Goal: Transaction & Acquisition: Purchase product/service

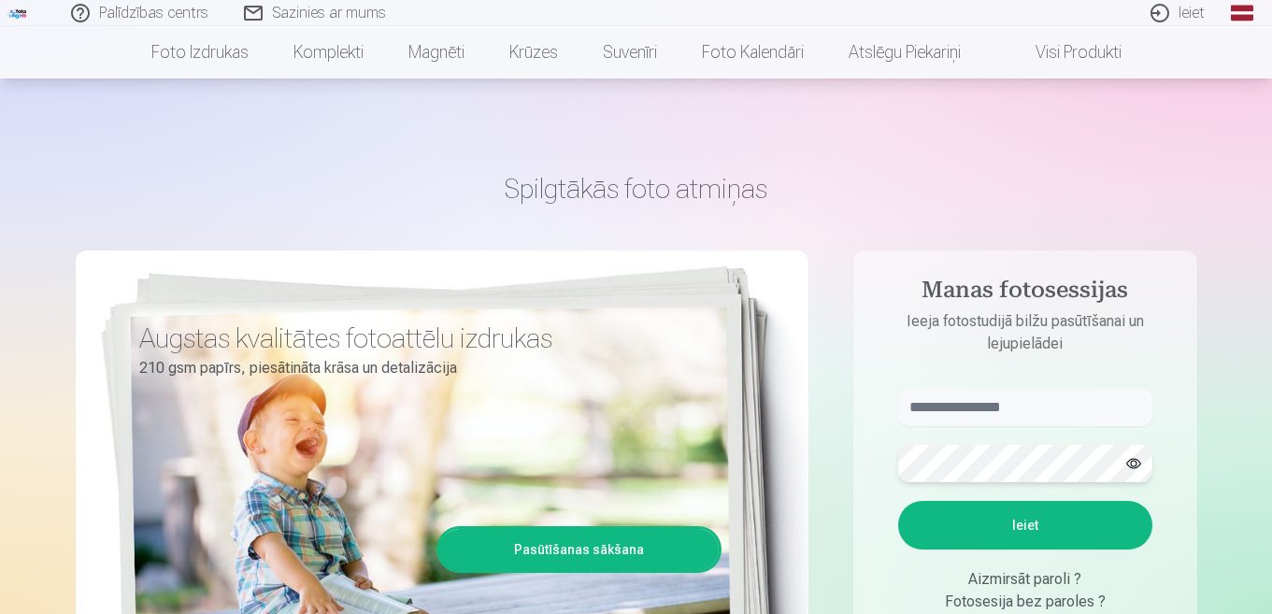
scroll to position [93, 0]
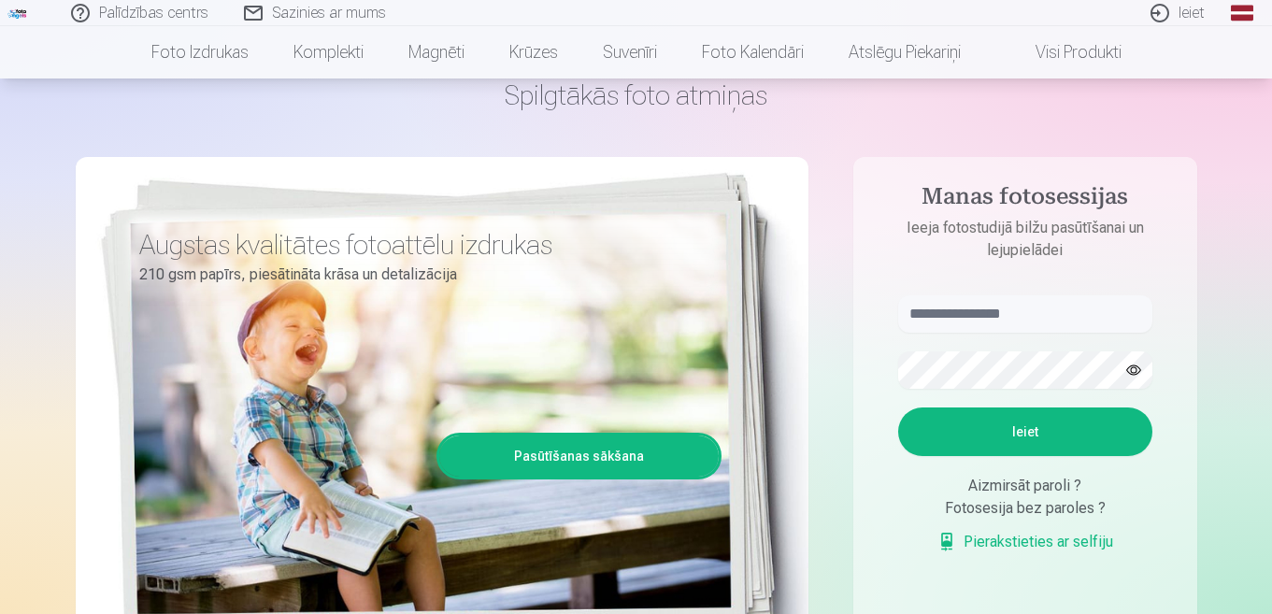
click at [1016, 429] on button "Ieiet" at bounding box center [1025, 431] width 254 height 49
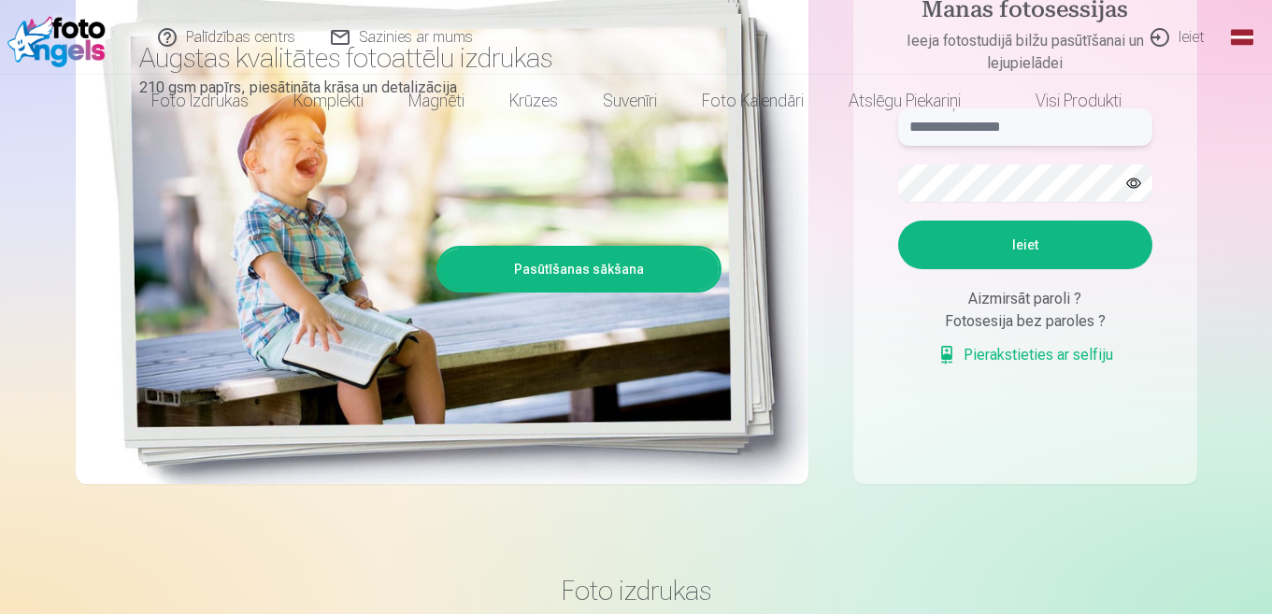
scroll to position [0, 0]
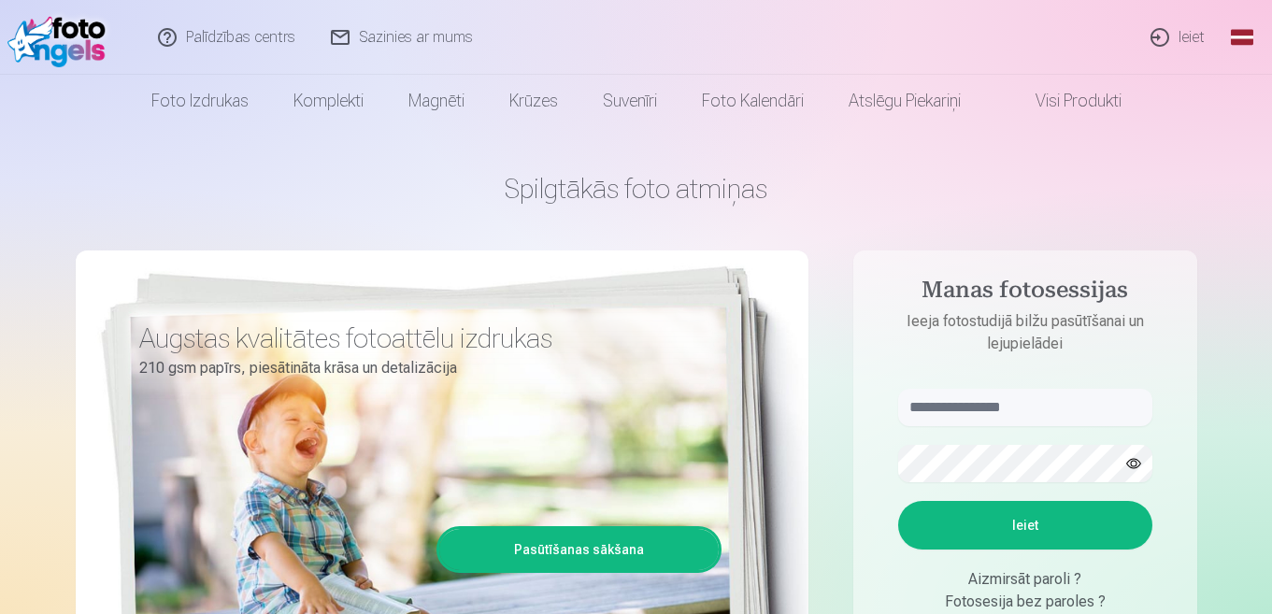
click at [1131, 463] on button "button" at bounding box center [1134, 464] width 36 height 36
click at [1184, 402] on aside "Manas fotosessijas Ieeja fotostudijā bilžu pasūtīšanai un lejupielādei Ieiet Ai…" at bounding box center [1025, 507] width 344 height 514
click at [889, 474] on form "Ieiet Aizmirsāt paroli ? Fotosesija bez paroles ? Pierakstieties ar selfiju" at bounding box center [1025, 527] width 292 height 277
type input "**********"
click at [1031, 522] on button "Ieiet" at bounding box center [1025, 525] width 254 height 49
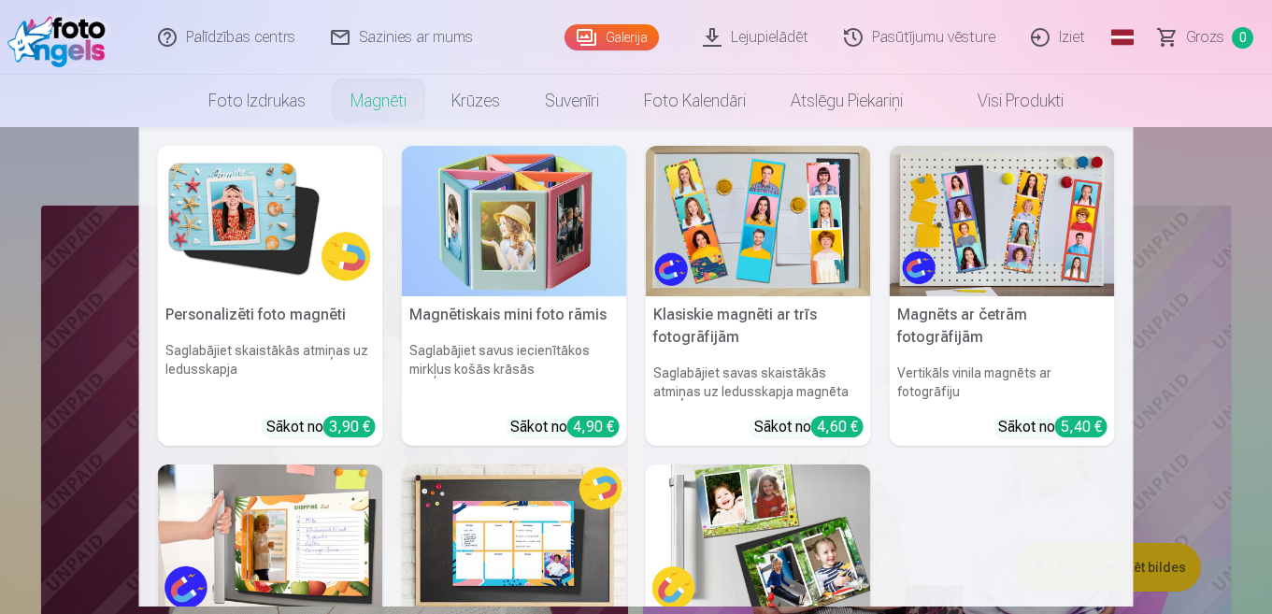
click at [366, 97] on link "Magnēti" at bounding box center [378, 101] width 101 height 52
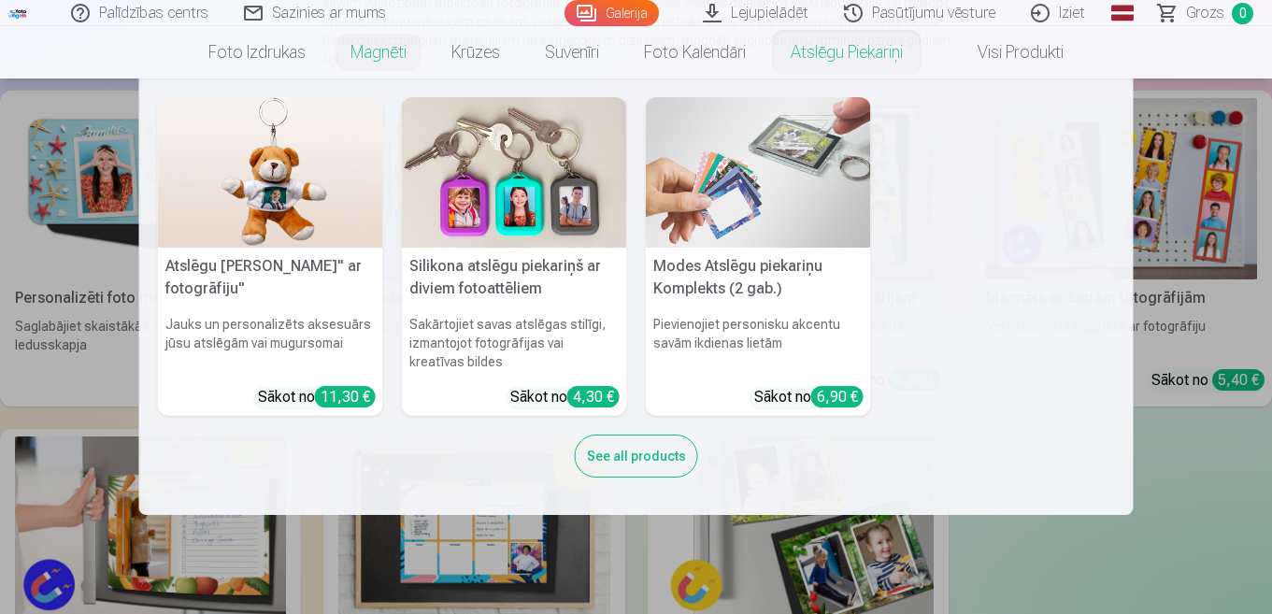
scroll to position [93, 0]
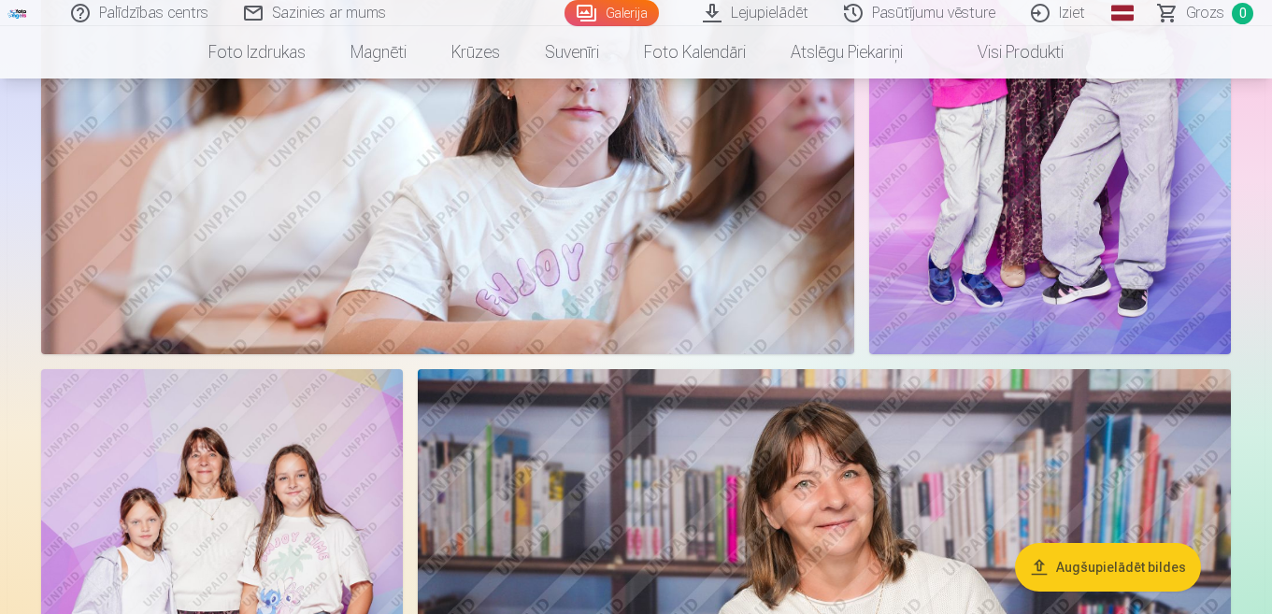
scroll to position [3831, 0]
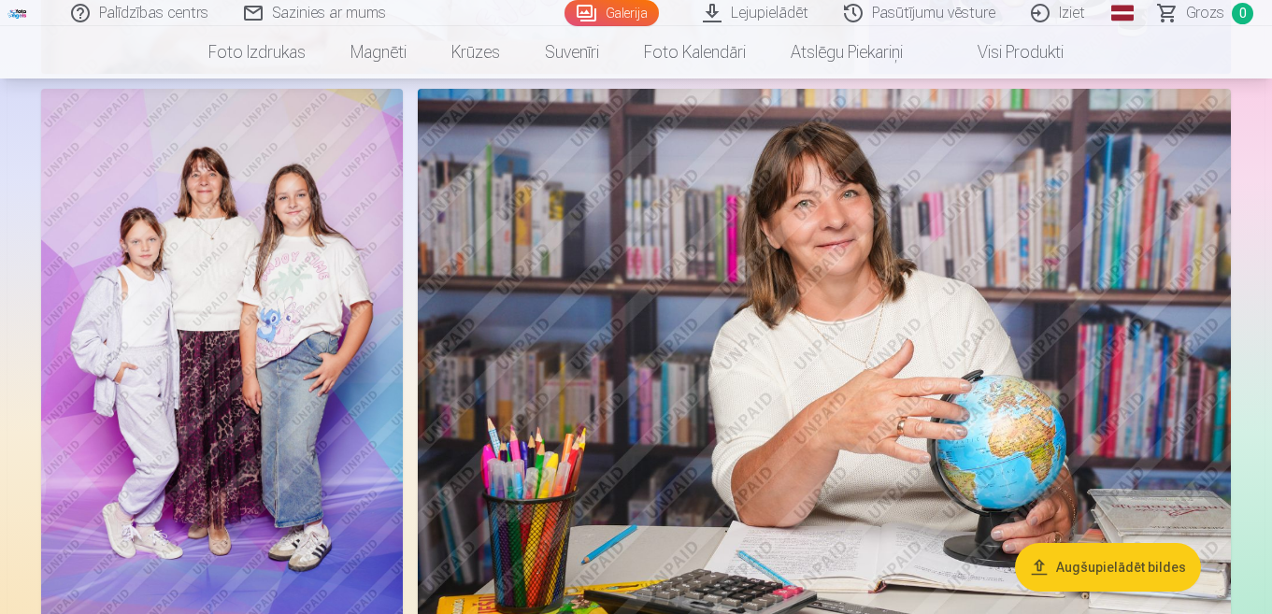
click at [1203, 14] on span "Grozs" at bounding box center [1205, 13] width 38 height 22
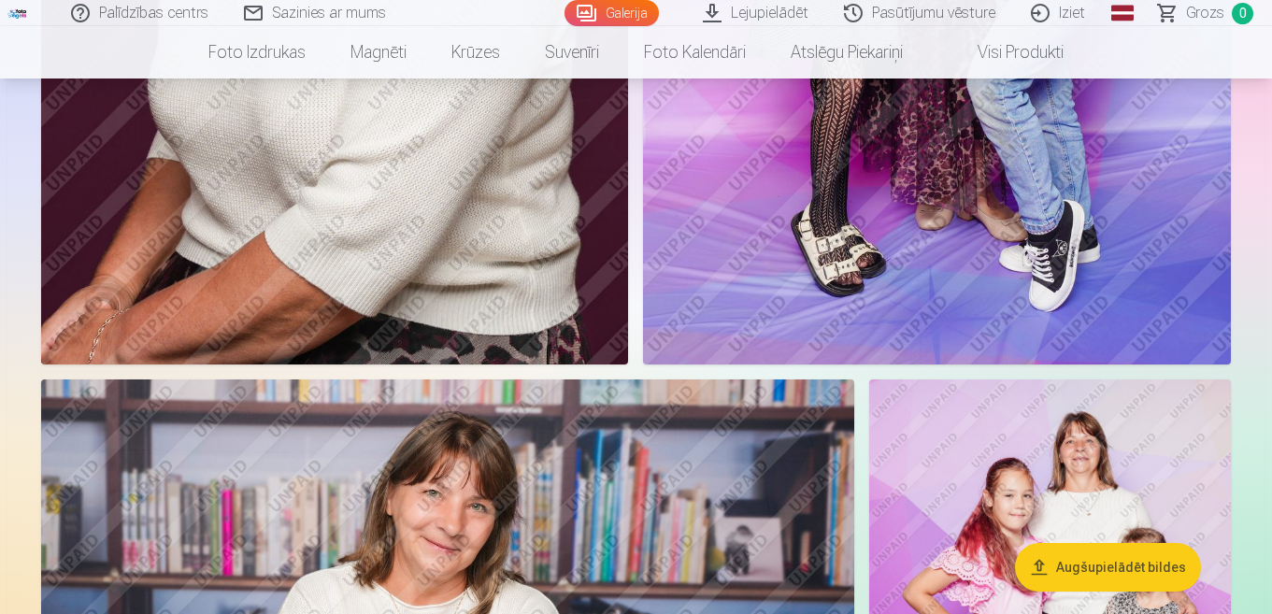
scroll to position [374, 0]
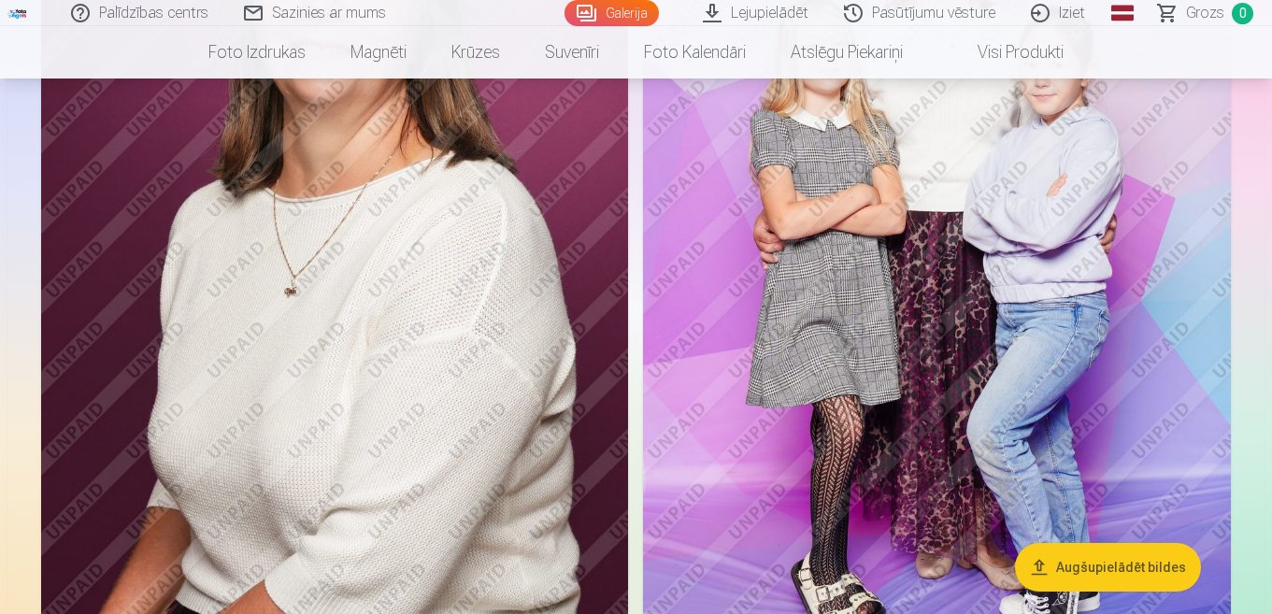
click at [1121, 567] on button "Augšupielādēt bildes" at bounding box center [1108, 567] width 186 height 49
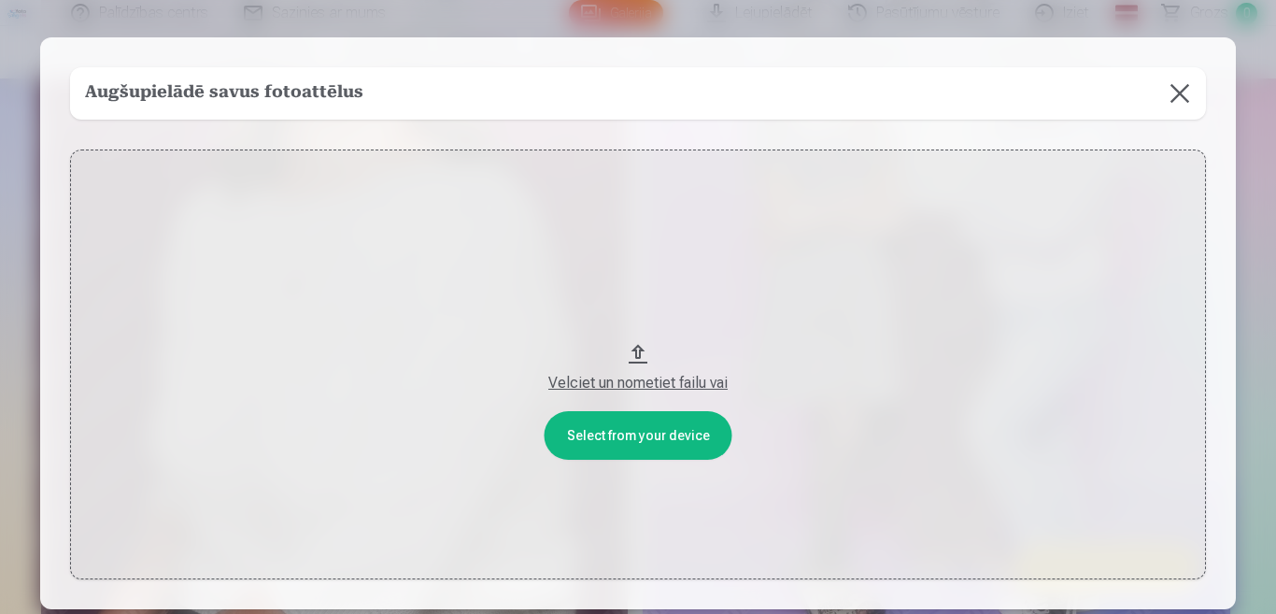
click at [632, 353] on button "Velciet un nometiet failu vai" at bounding box center [638, 364] width 1136 height 430
click at [625, 433] on button "Velciet un nometiet failu vai" at bounding box center [638, 364] width 1136 height 430
click at [1185, 88] on button at bounding box center [1180, 93] width 52 height 52
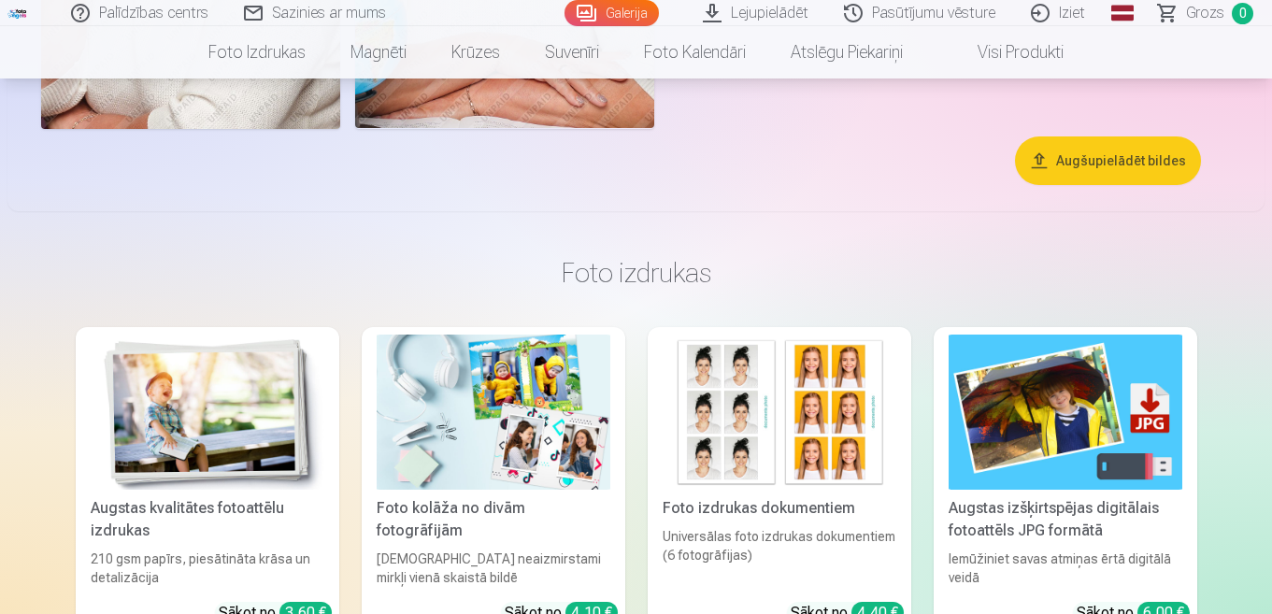
scroll to position [7662, 0]
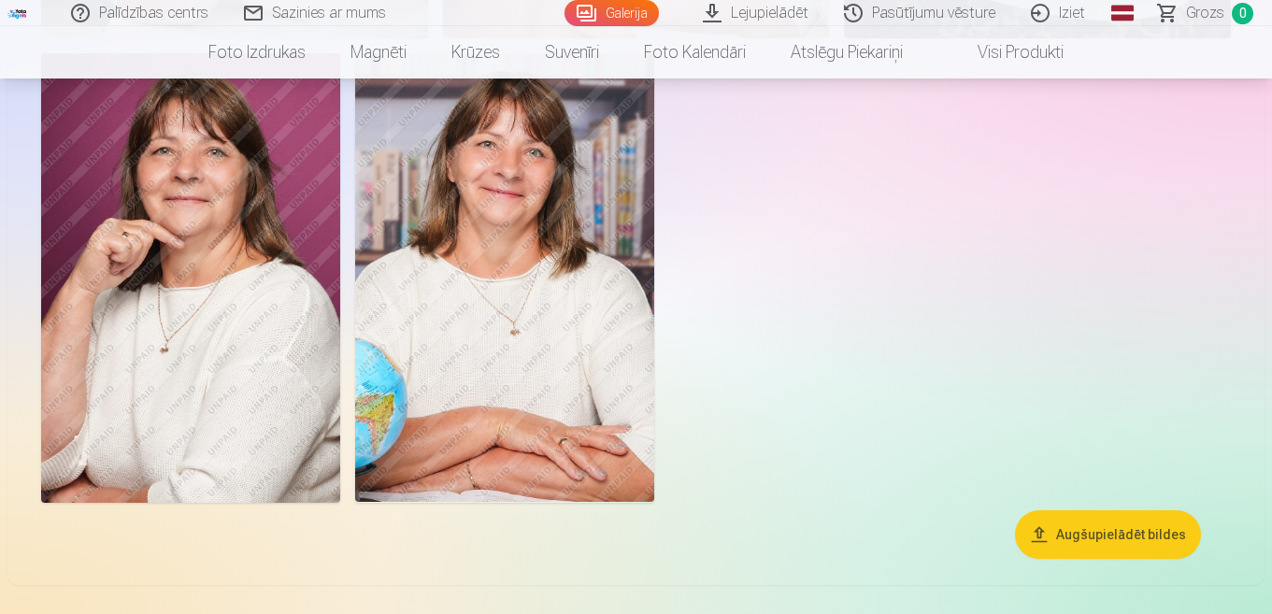
click at [224, 307] on img at bounding box center [190, 277] width 299 height 448
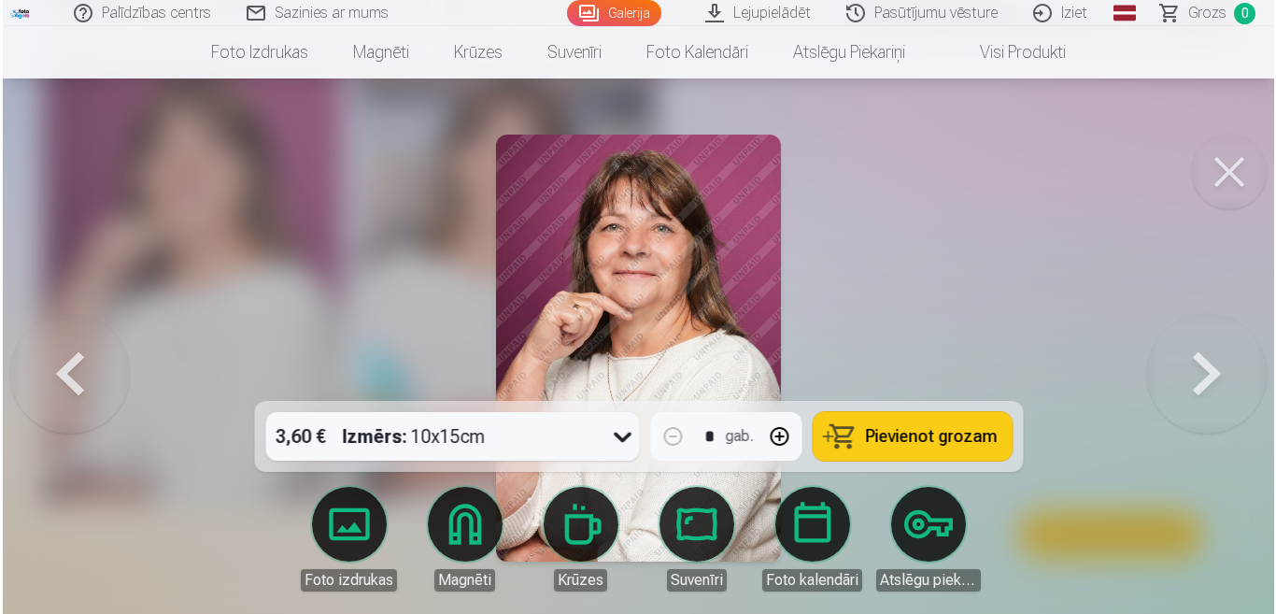
scroll to position [7688, 0]
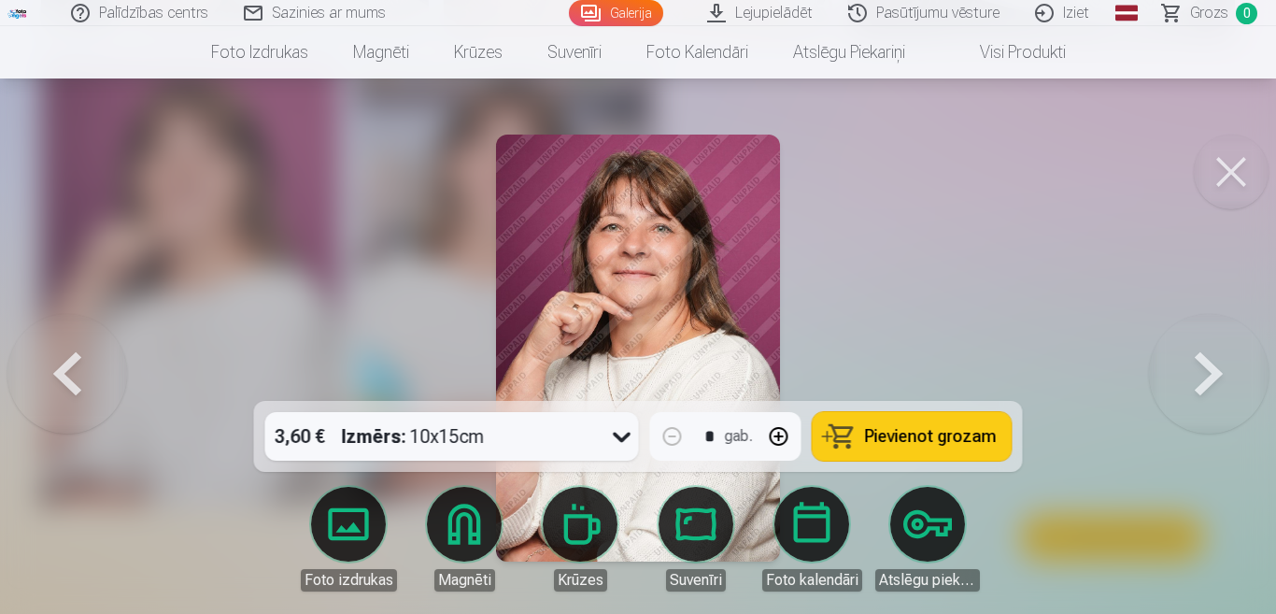
click at [929, 434] on span "Pievienot grozam" at bounding box center [931, 436] width 132 height 17
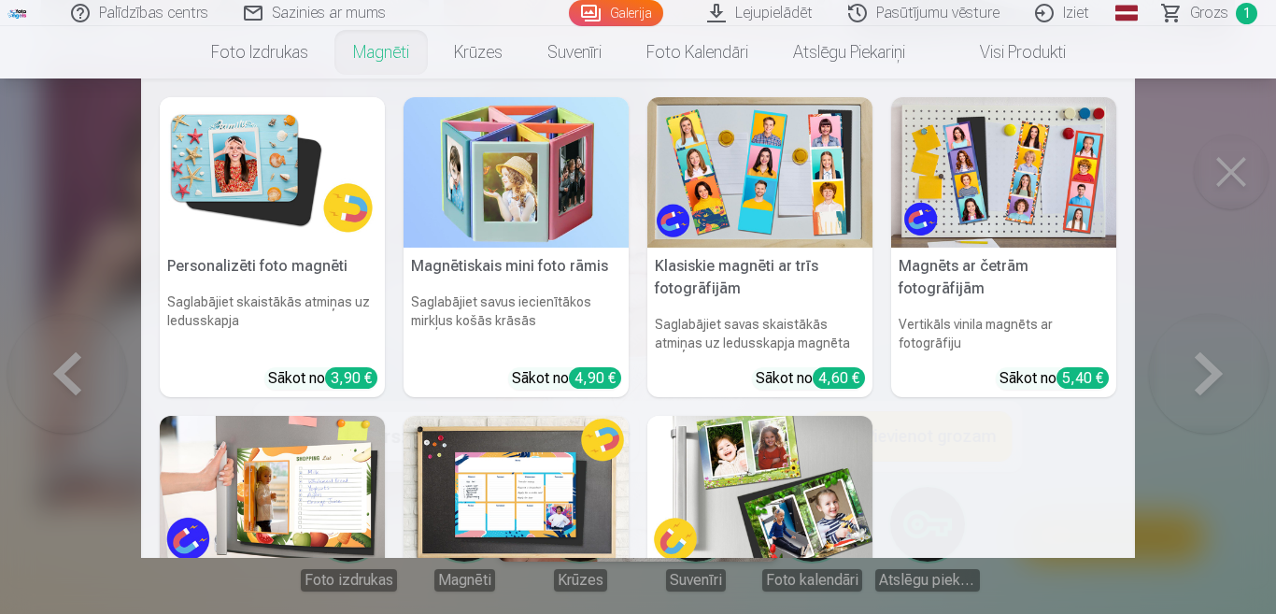
click at [59, 373] on nav "Personalizēti foto magnēti Saglabājiet skaistākās atmiņas uz ledusskapja Sākot …" at bounding box center [638, 317] width 1276 height 479
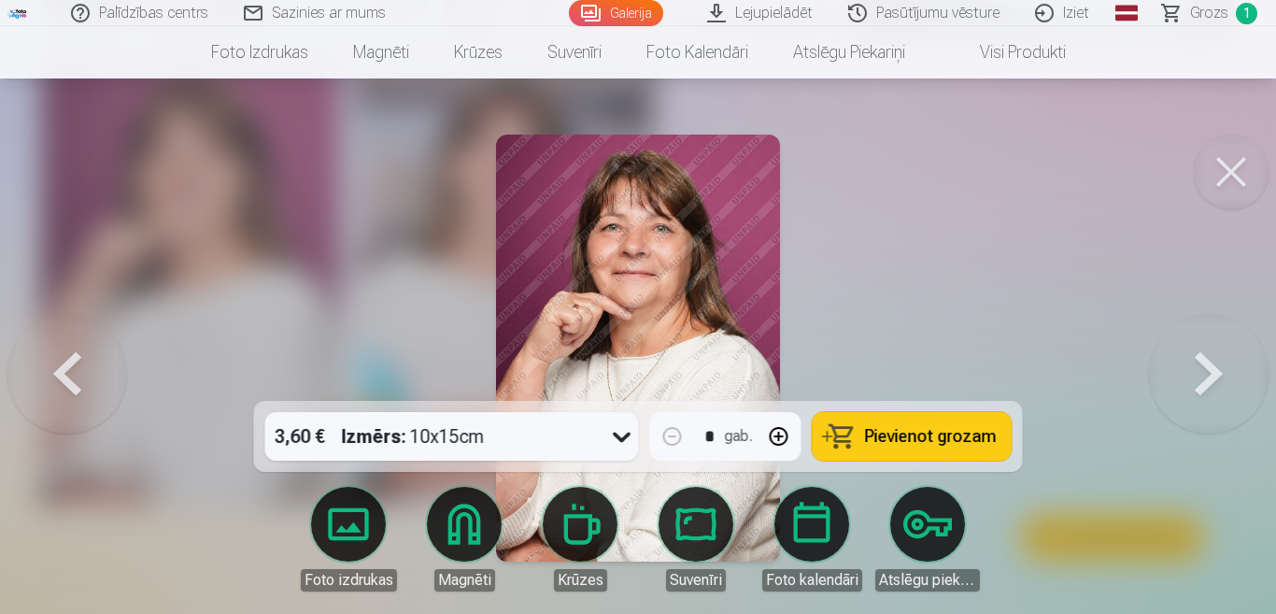
click at [59, 373] on button at bounding box center [67, 348] width 120 height 68
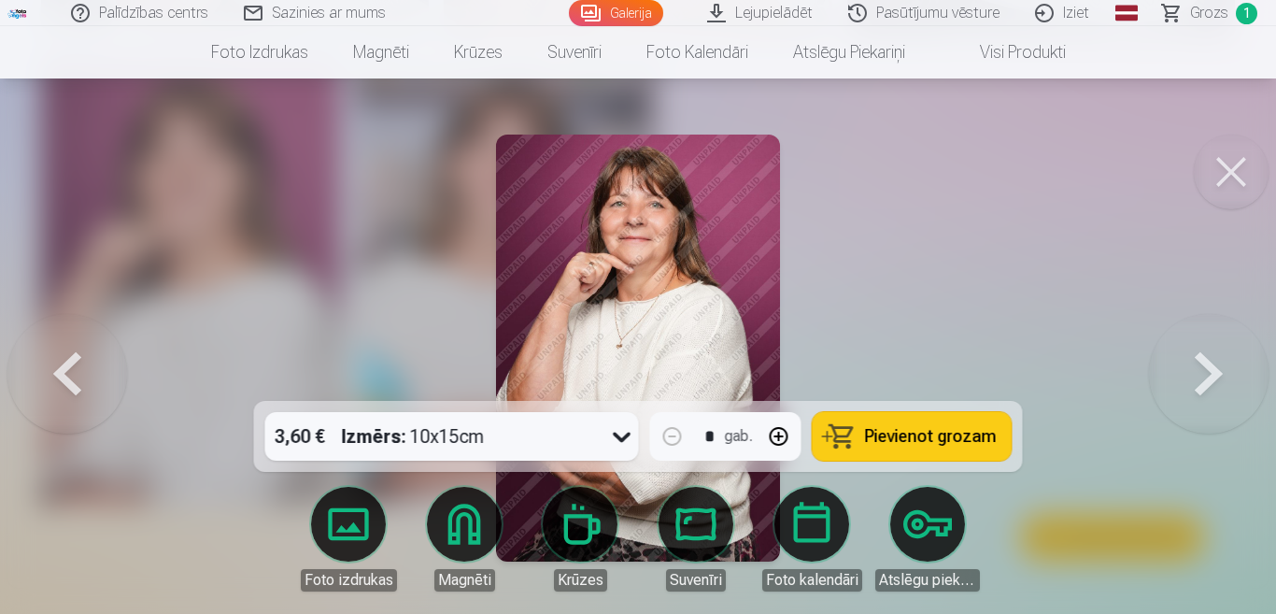
click at [64, 370] on button at bounding box center [67, 348] width 120 height 68
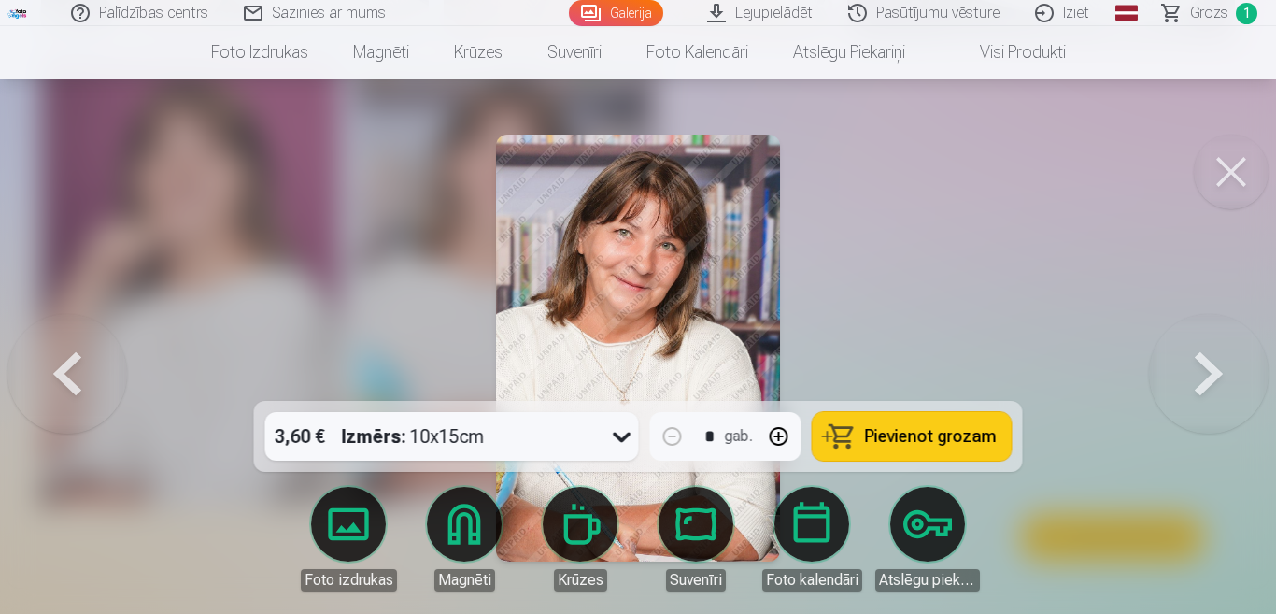
click at [68, 368] on button at bounding box center [67, 348] width 120 height 68
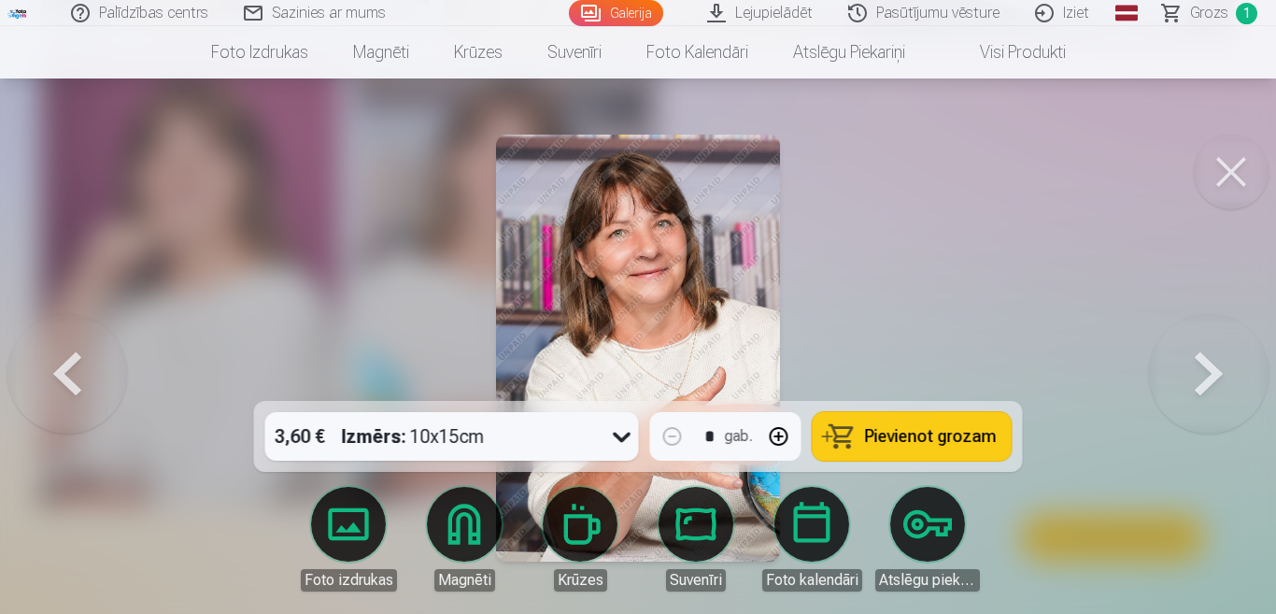
click at [68, 368] on button at bounding box center [67, 348] width 120 height 68
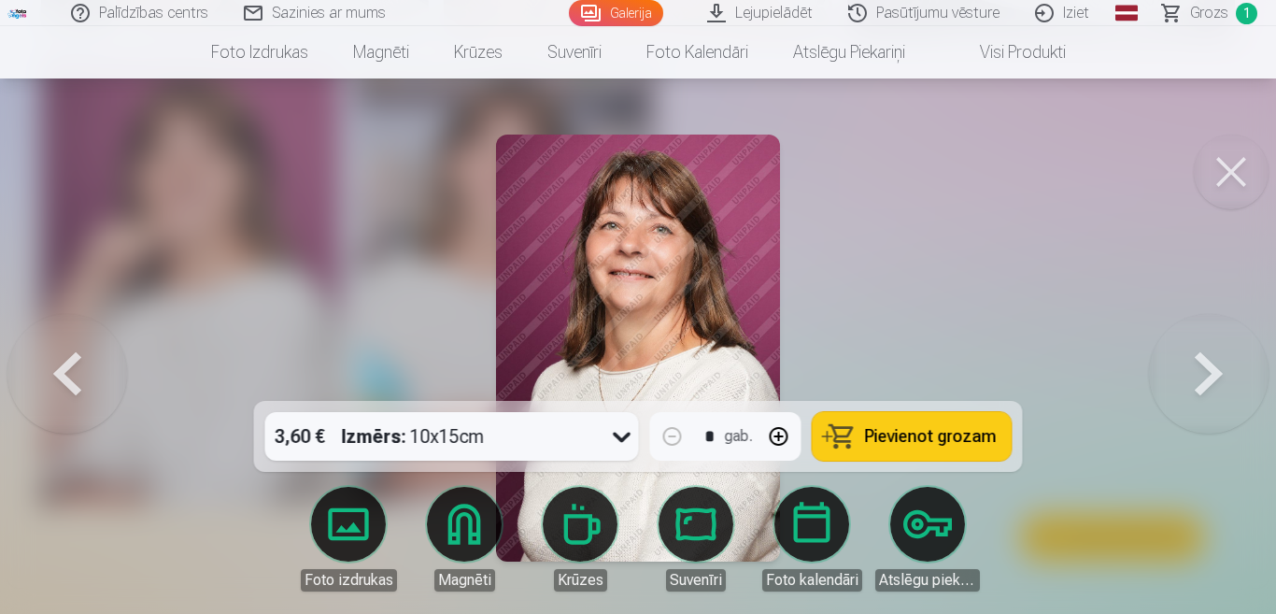
click at [68, 368] on button at bounding box center [67, 348] width 120 height 68
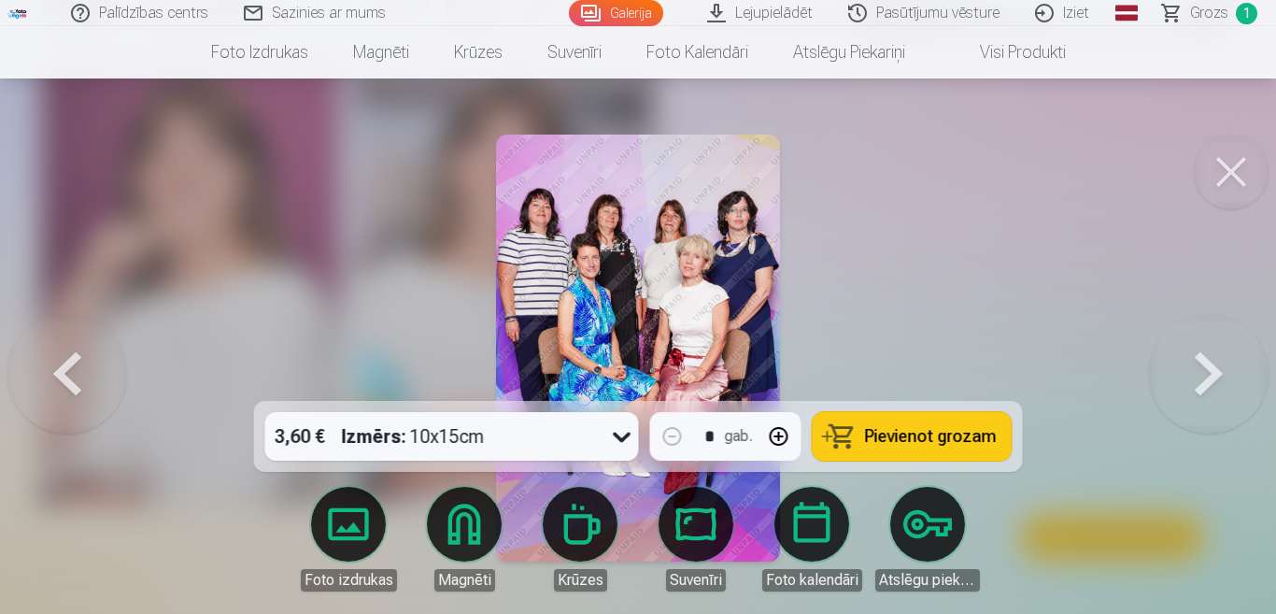
click at [915, 429] on span "Pievienot grozam" at bounding box center [931, 436] width 132 height 17
click at [63, 375] on button at bounding box center [67, 348] width 120 height 68
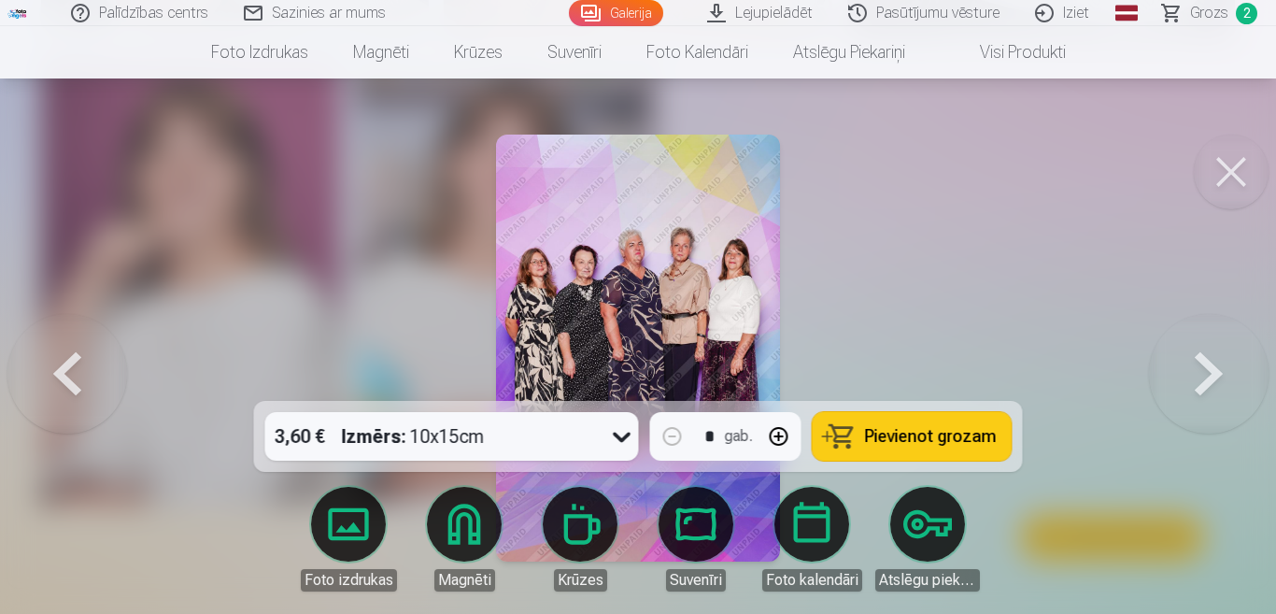
click at [63, 374] on button at bounding box center [67, 348] width 120 height 68
click at [63, 371] on button at bounding box center [67, 348] width 120 height 68
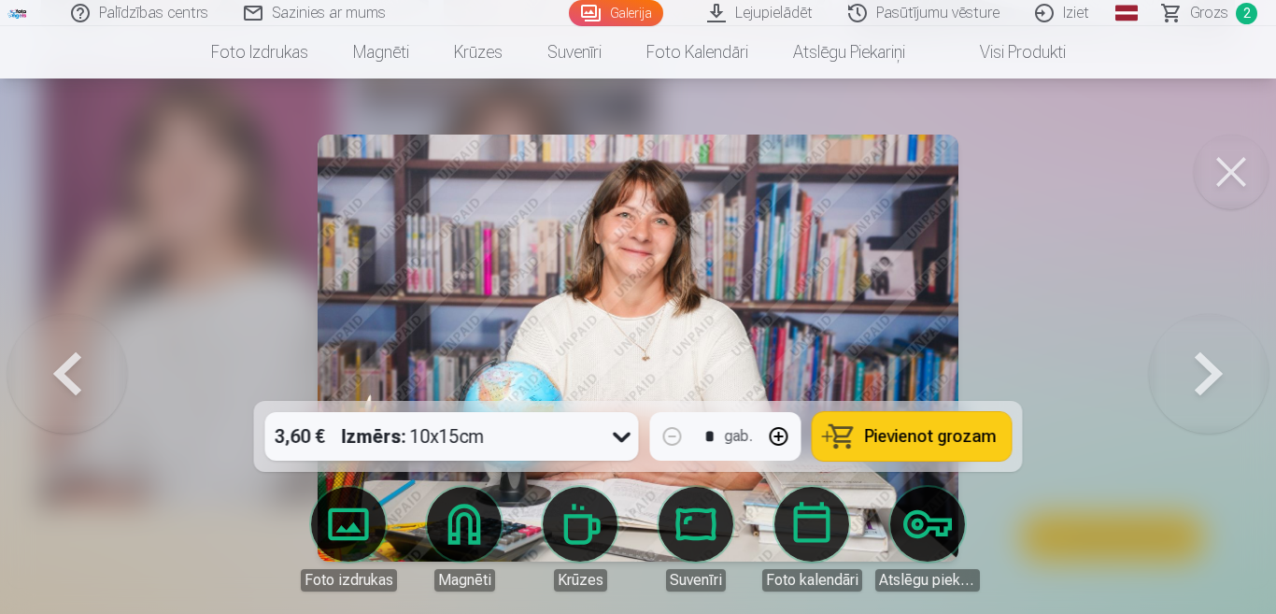
click at [941, 438] on span "Pievienot grozam" at bounding box center [931, 436] width 132 height 17
click at [58, 378] on button at bounding box center [67, 348] width 120 height 68
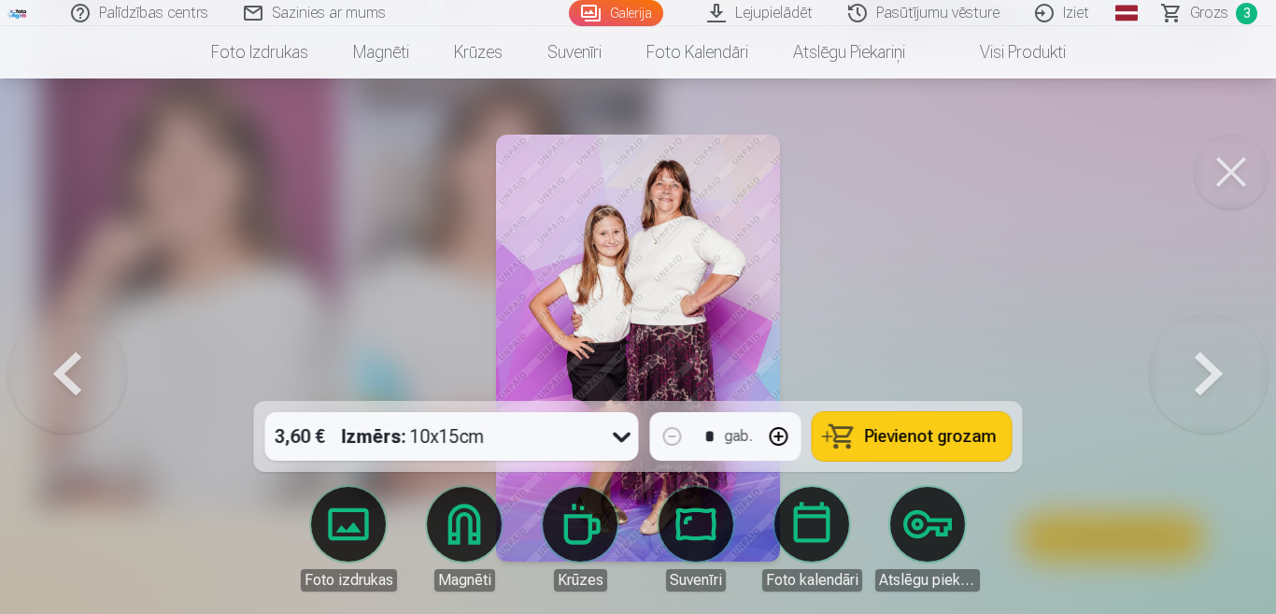
click at [58, 367] on button at bounding box center [67, 348] width 120 height 68
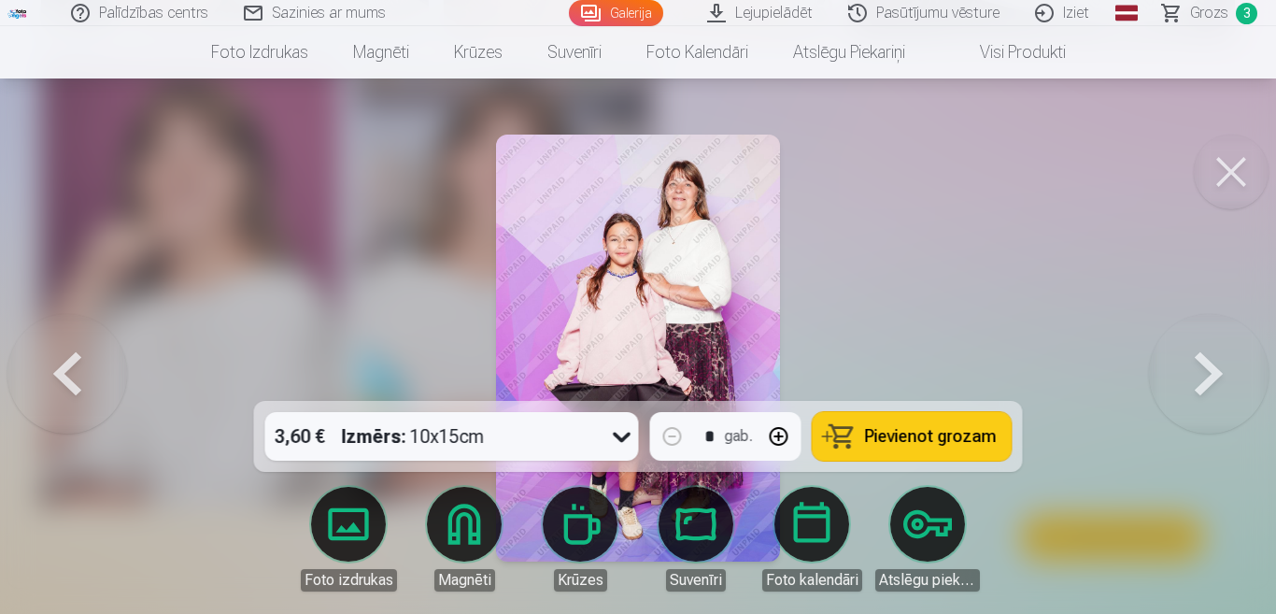
click at [61, 367] on button at bounding box center [67, 348] width 120 height 68
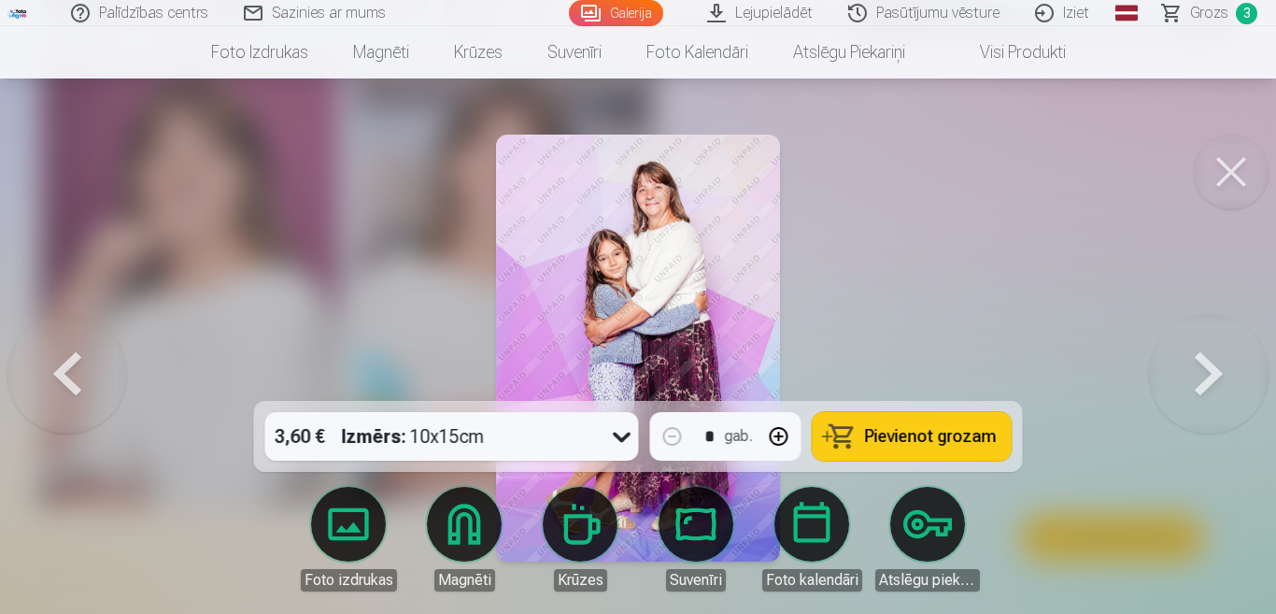
click at [61, 367] on button at bounding box center [67, 348] width 120 height 68
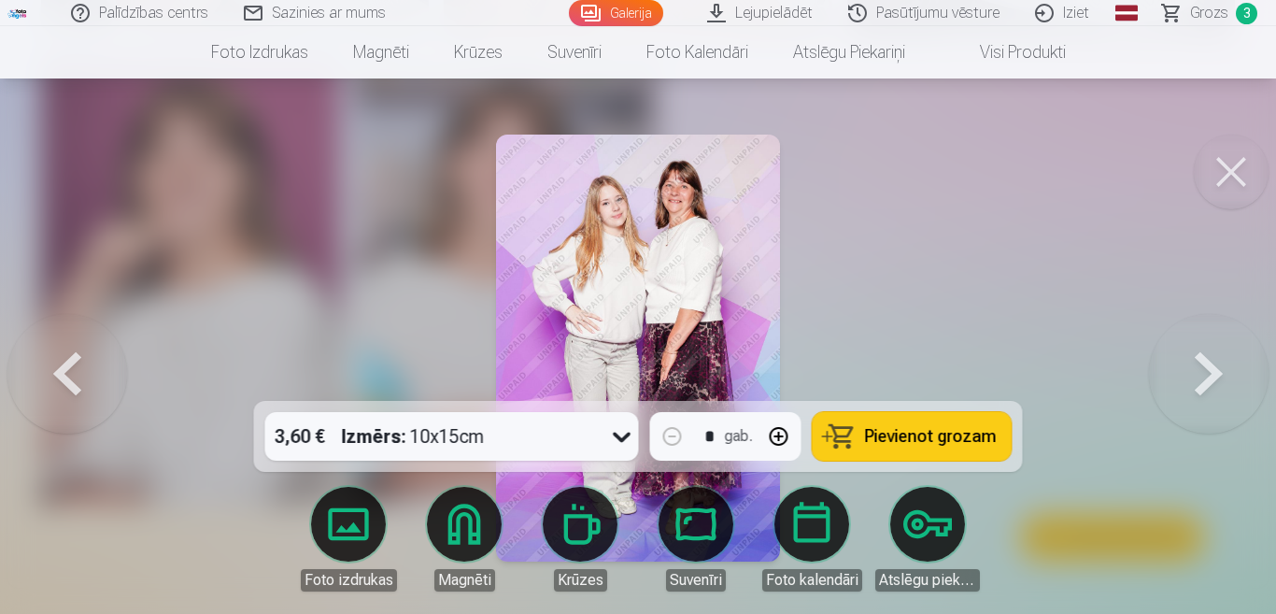
click at [62, 366] on button at bounding box center [67, 348] width 120 height 68
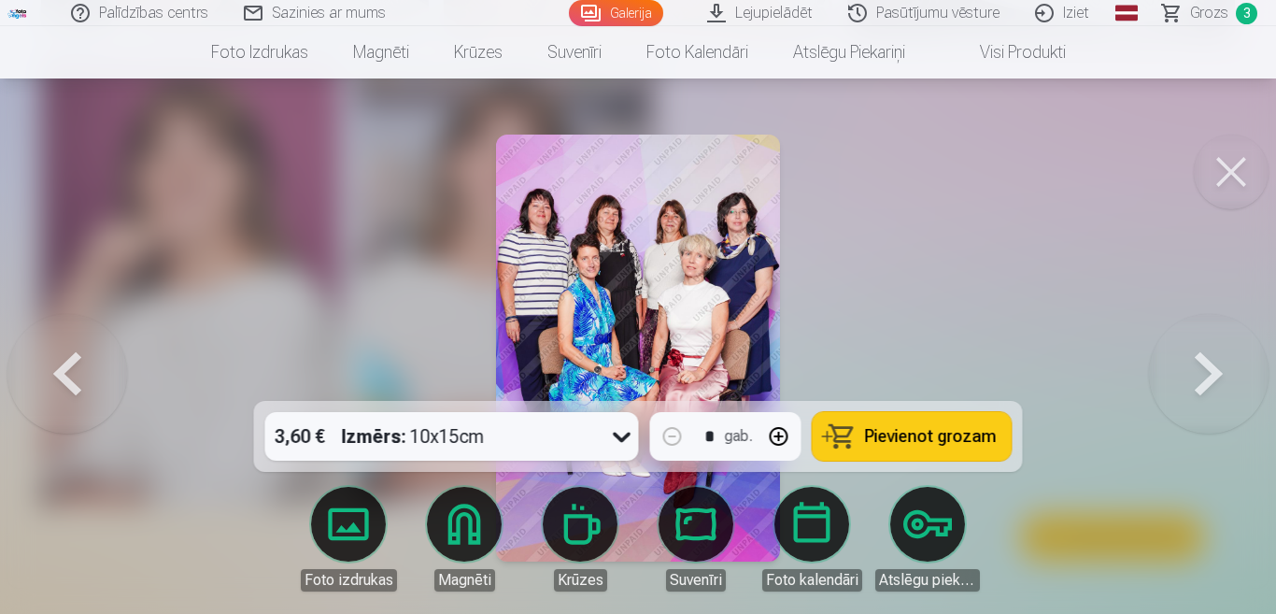
click at [1214, 377] on button at bounding box center [1209, 348] width 120 height 68
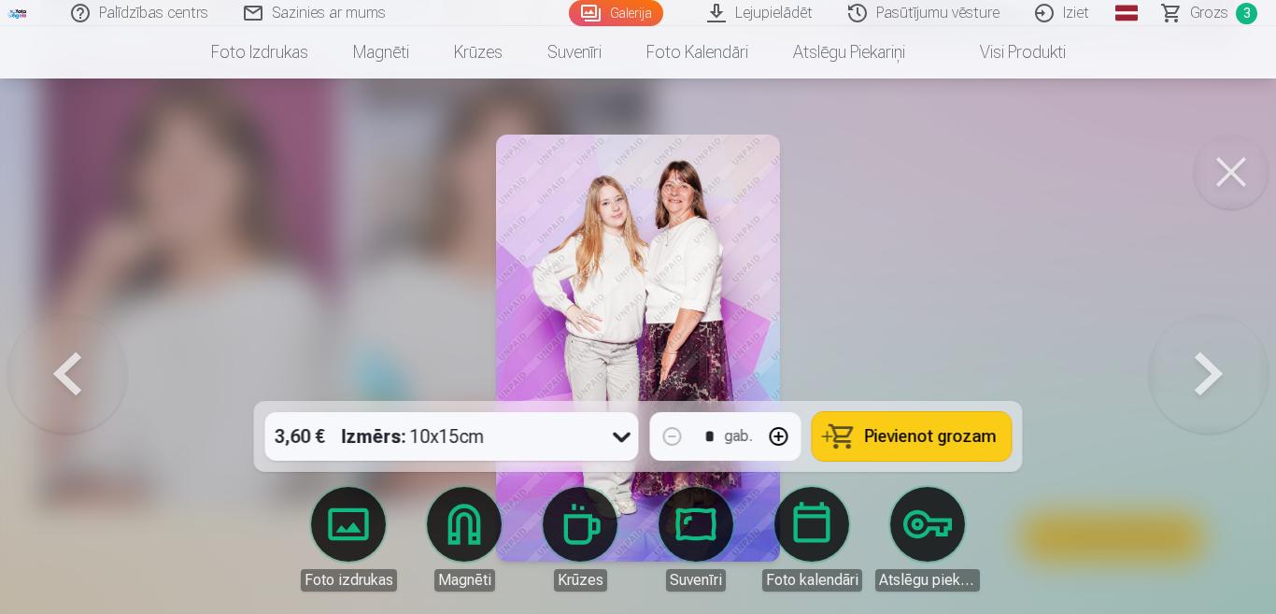
click at [919, 434] on span "Pievienot grozam" at bounding box center [931, 436] width 132 height 17
click at [78, 371] on button at bounding box center [67, 348] width 120 height 68
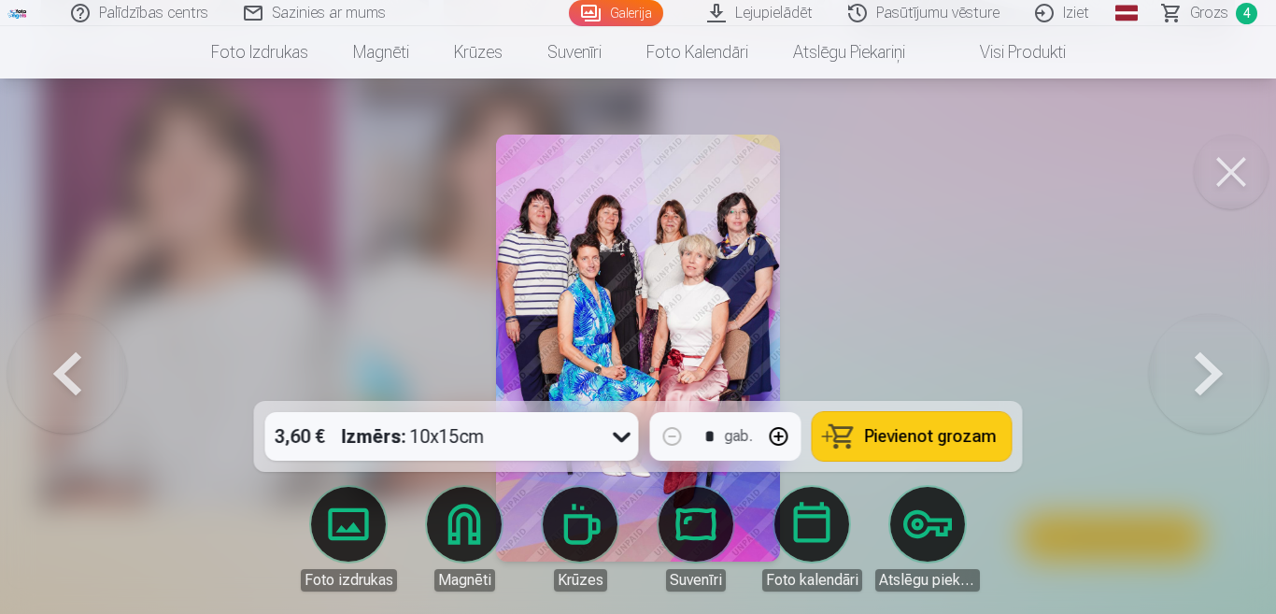
click at [78, 371] on button at bounding box center [67, 348] width 120 height 68
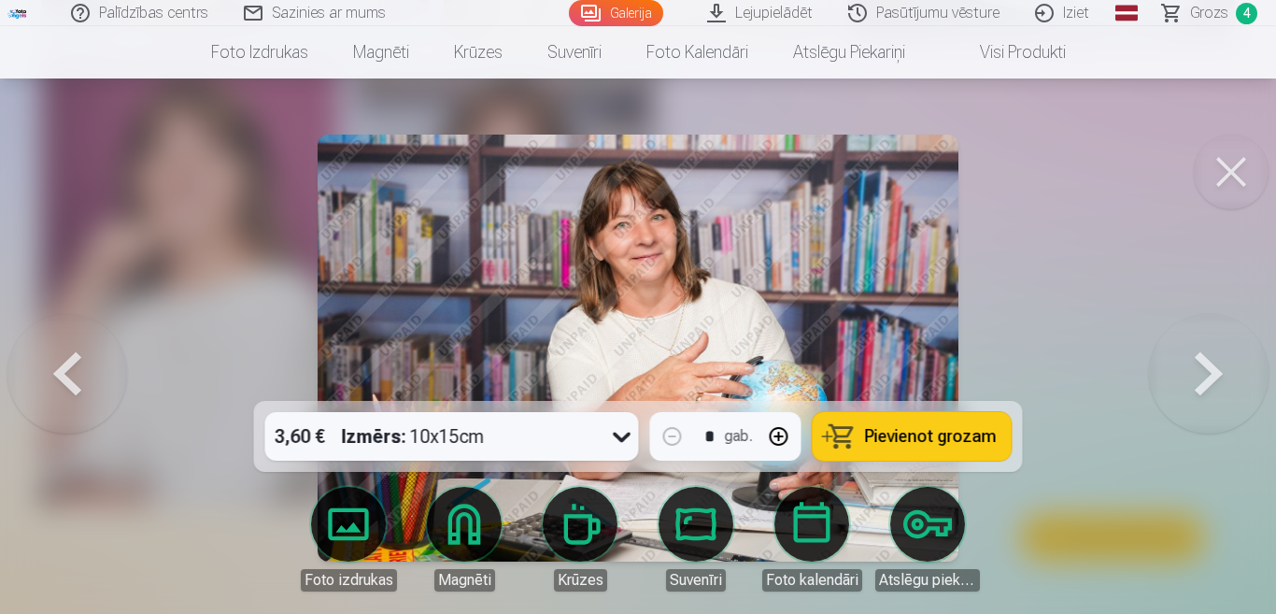
click at [1219, 368] on button at bounding box center [1209, 348] width 120 height 68
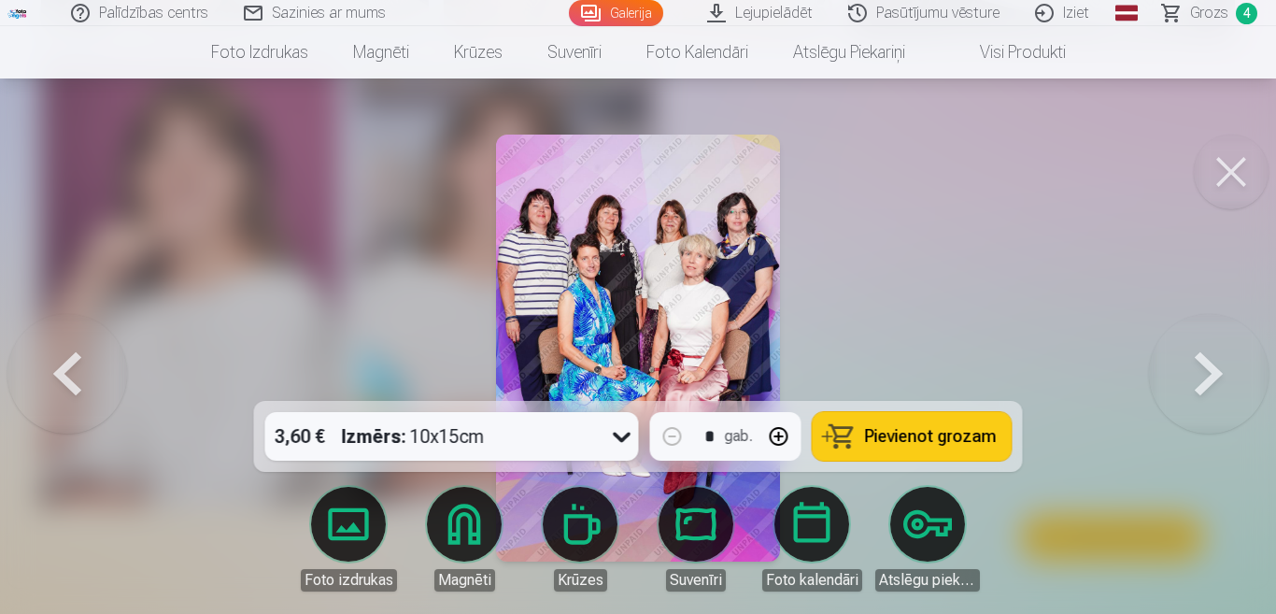
click at [1219, 368] on button at bounding box center [1209, 348] width 120 height 68
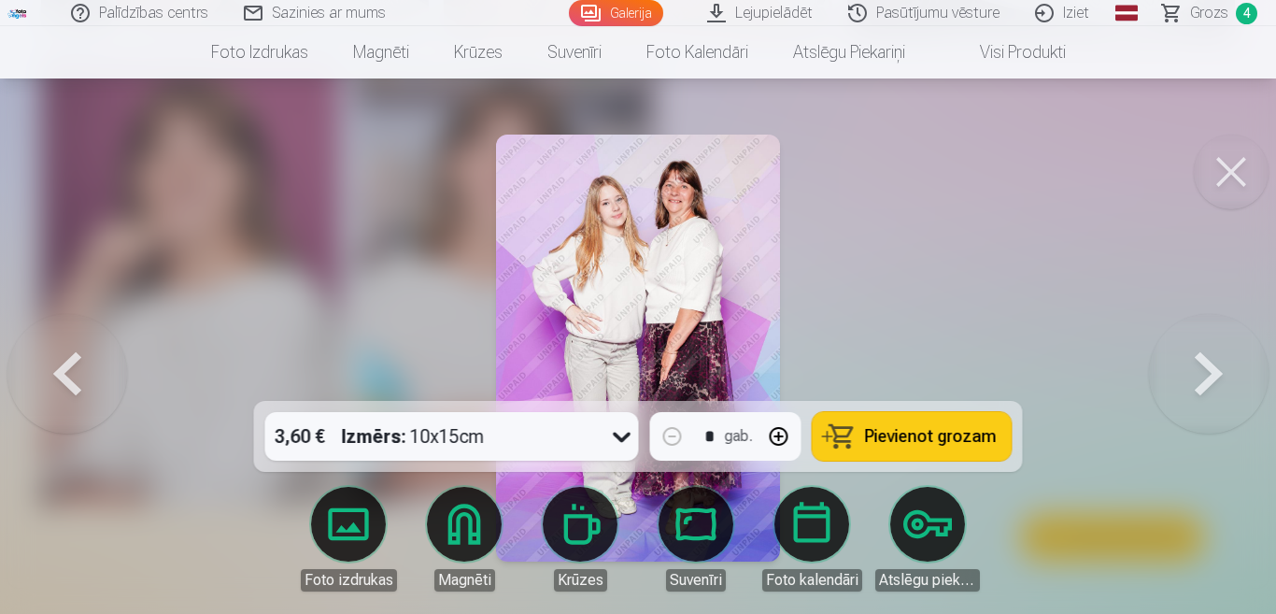
click at [1219, 368] on button at bounding box center [1209, 348] width 120 height 68
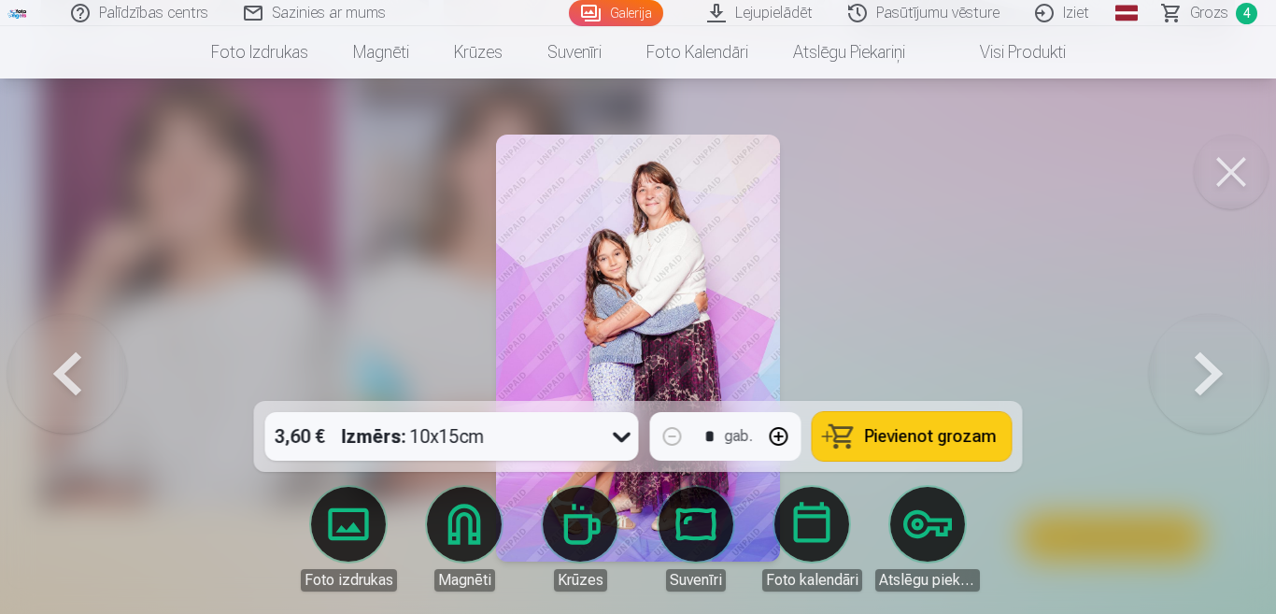
click at [1219, 368] on button at bounding box center [1209, 348] width 120 height 68
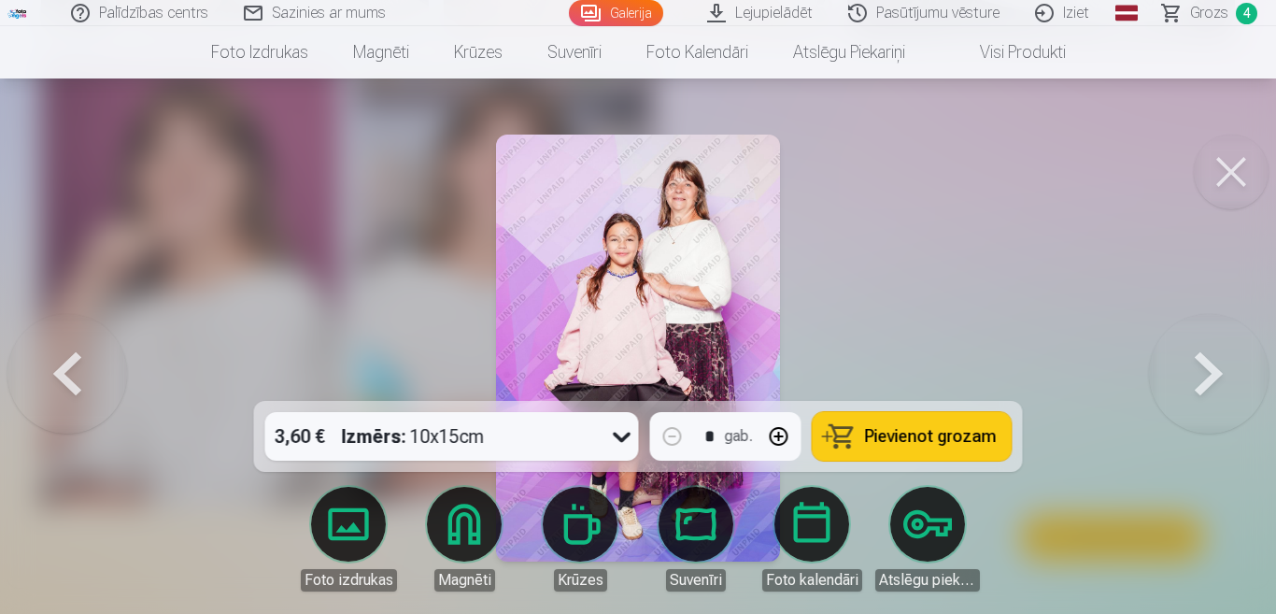
click at [1218, 367] on button at bounding box center [1209, 348] width 120 height 68
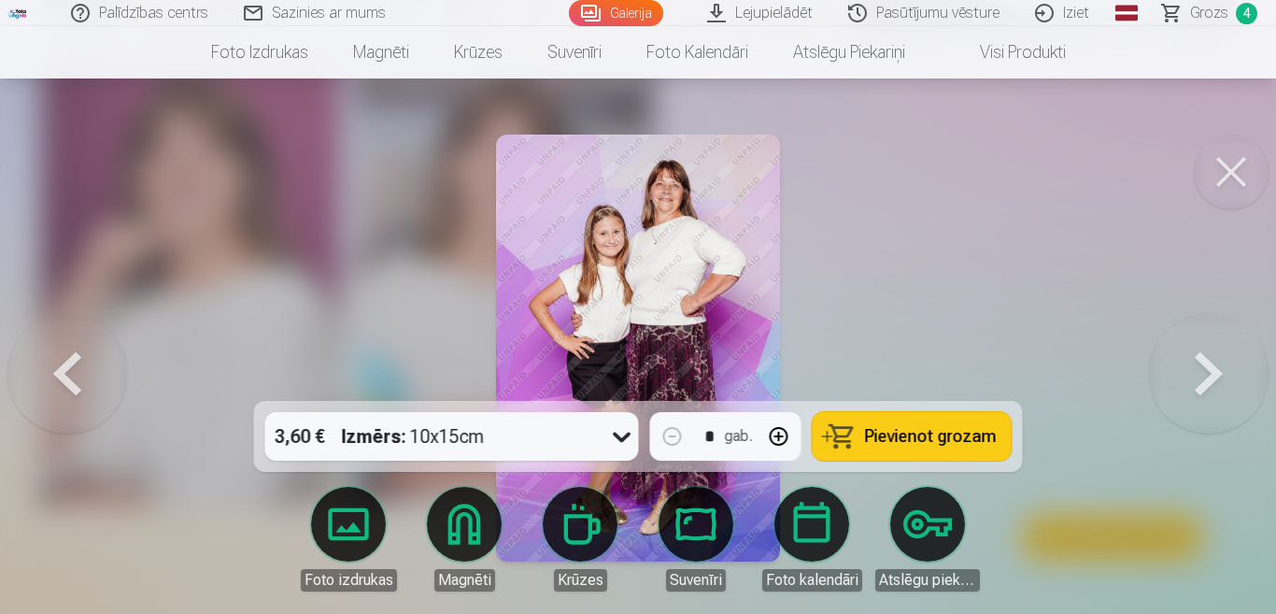
click at [1218, 367] on button at bounding box center [1209, 348] width 120 height 68
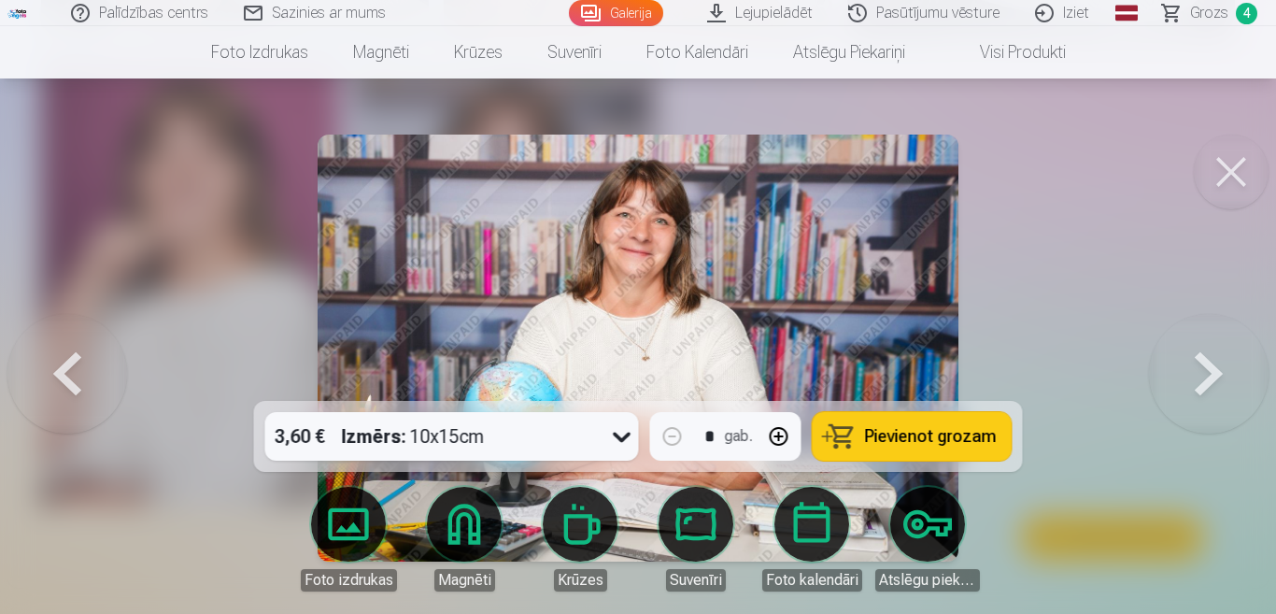
click at [933, 432] on span "Pievienot grozam" at bounding box center [931, 436] width 132 height 17
click at [1213, 374] on button at bounding box center [1209, 348] width 120 height 68
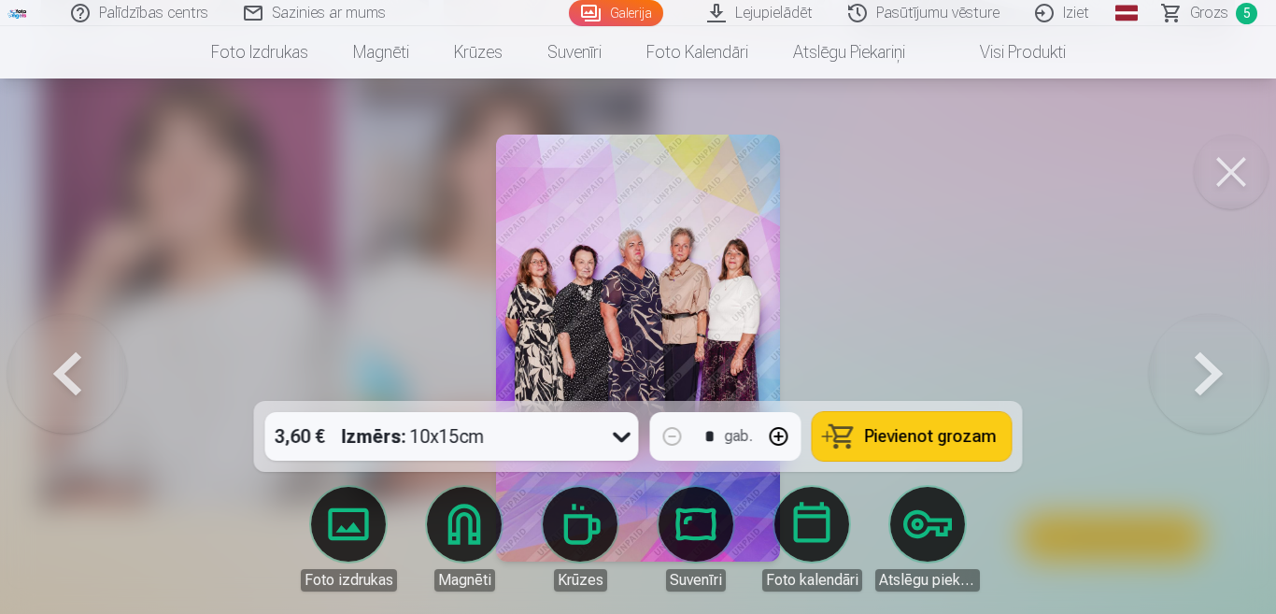
click at [1212, 373] on button at bounding box center [1209, 348] width 120 height 68
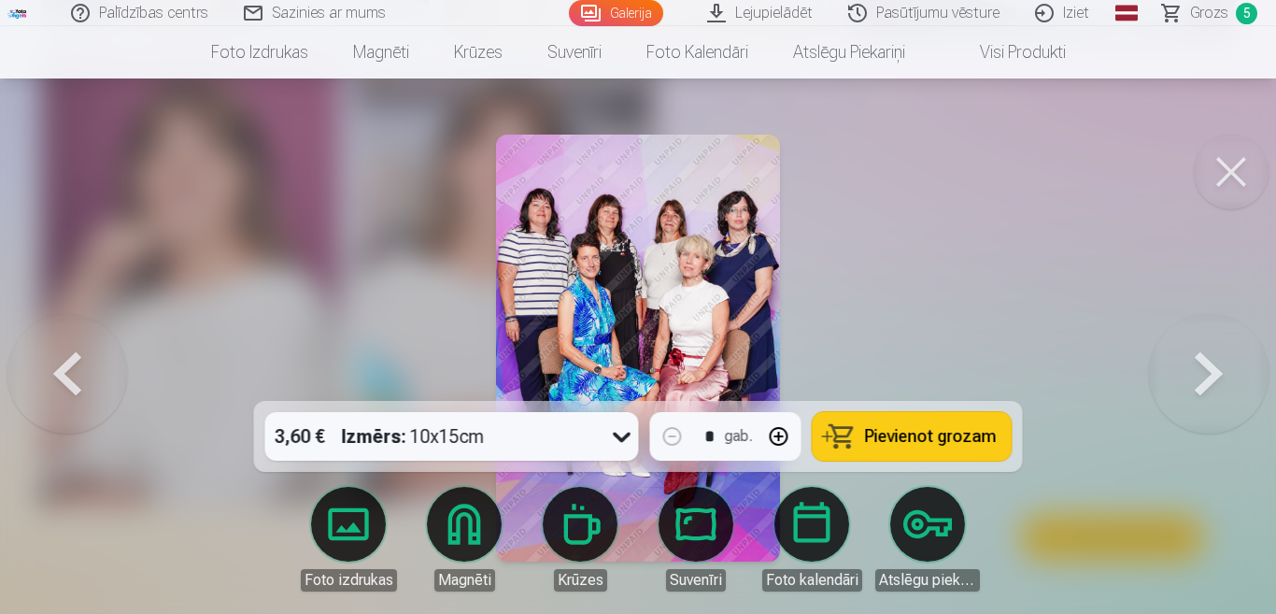
click at [1212, 373] on button at bounding box center [1209, 348] width 120 height 68
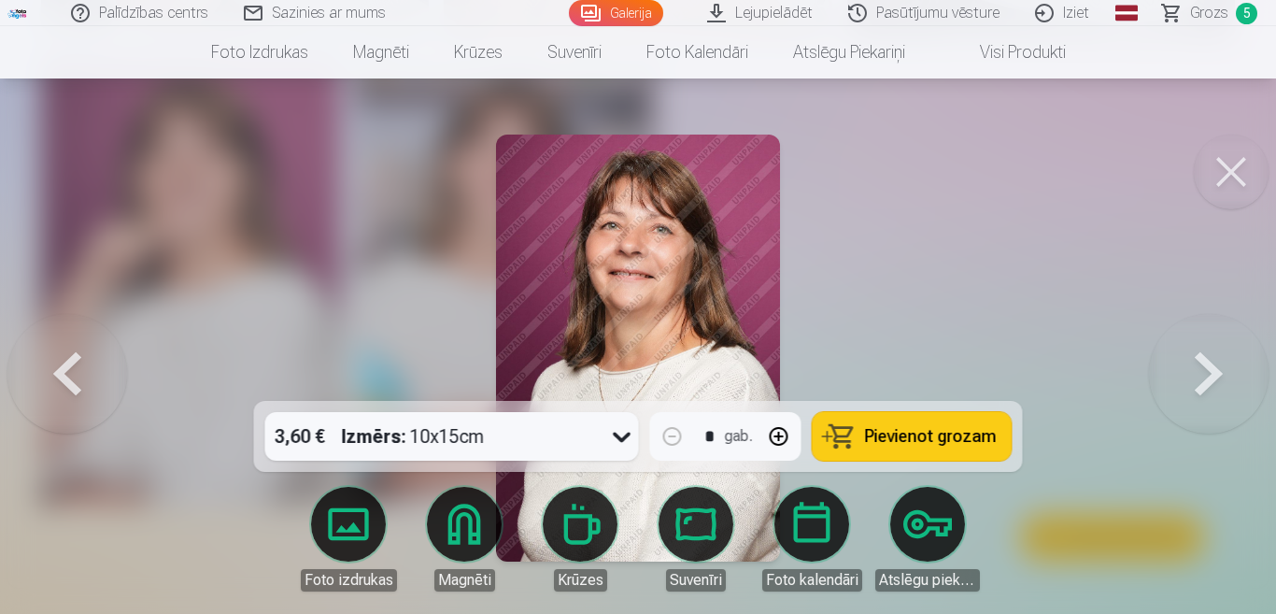
click at [1212, 373] on button at bounding box center [1209, 348] width 120 height 68
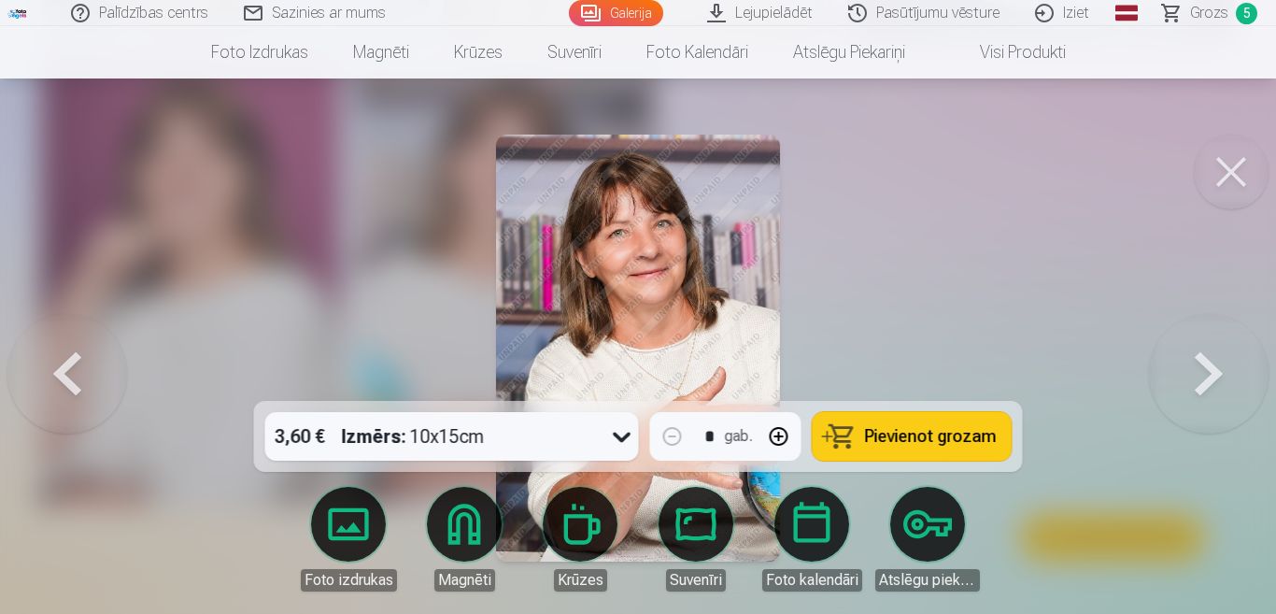
click at [1212, 373] on button at bounding box center [1209, 348] width 120 height 68
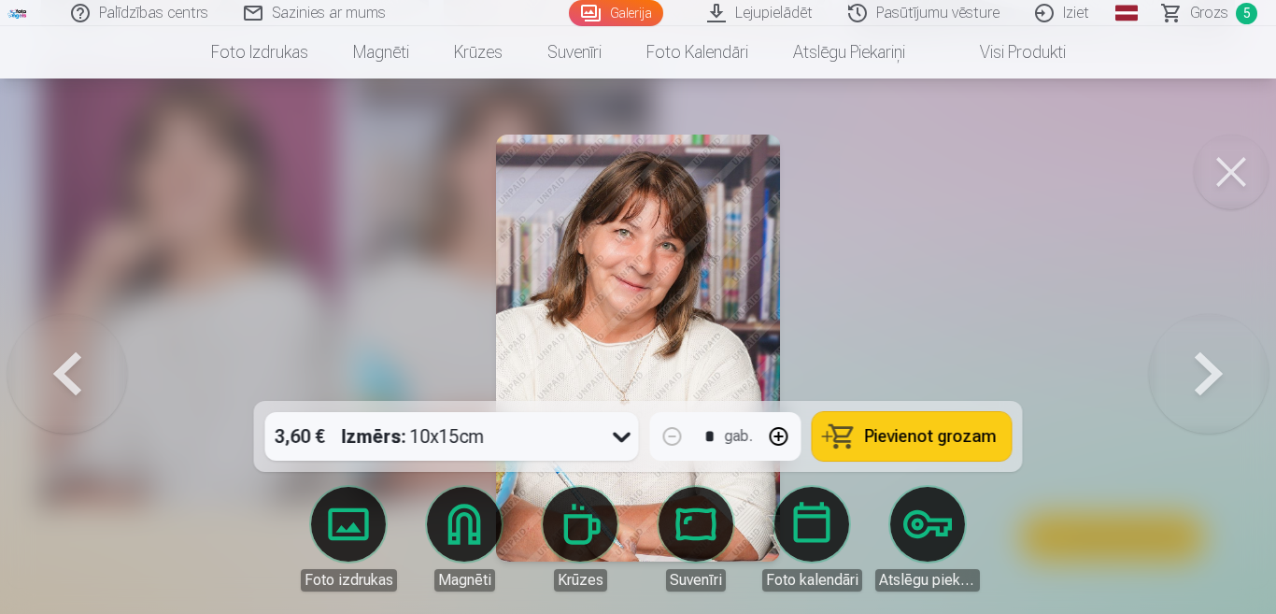
click at [914, 432] on span "Pievienot grozam" at bounding box center [931, 436] width 132 height 17
click at [1207, 16] on span "Grozs" at bounding box center [1209, 13] width 38 height 22
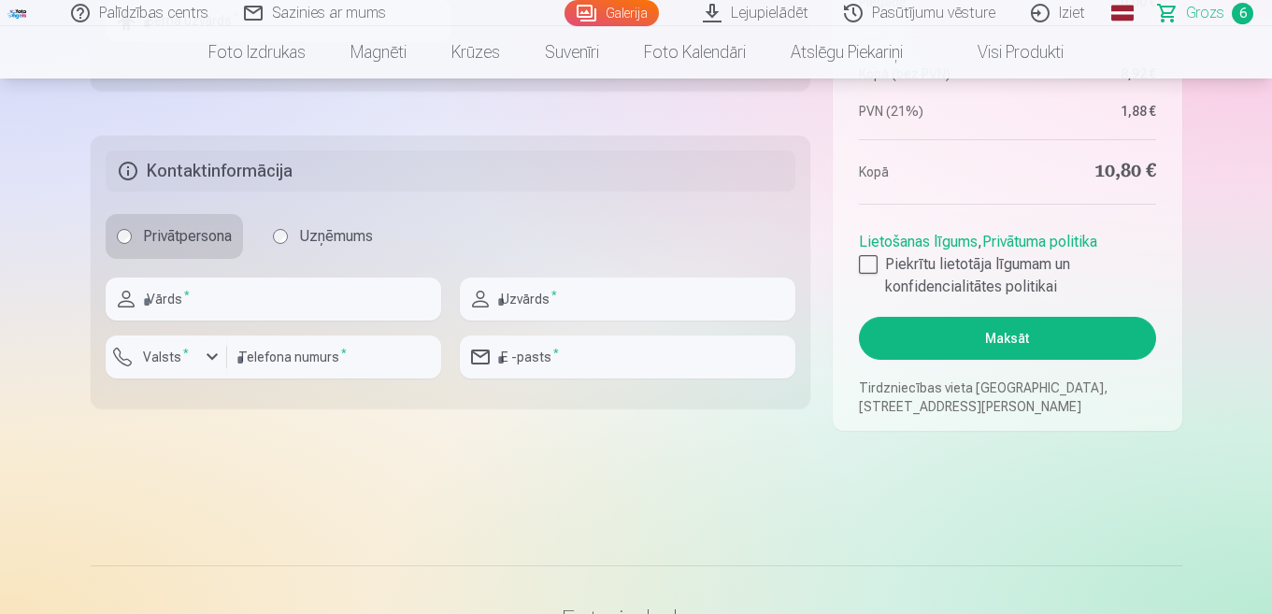
scroll to position [654, 0]
